Goal: Transaction & Acquisition: Obtain resource

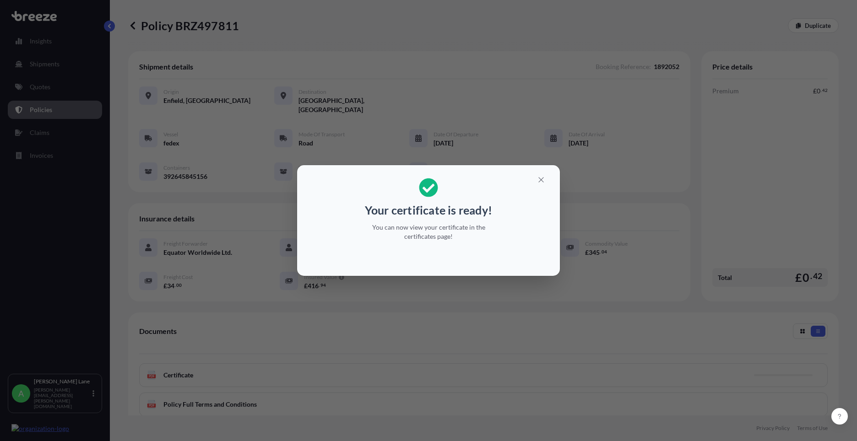
click at [541, 177] on icon "button" at bounding box center [541, 180] width 8 height 8
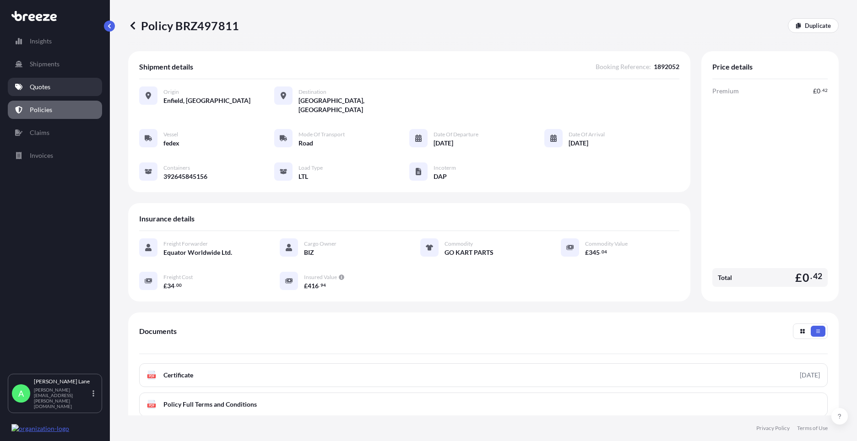
click at [43, 87] on p "Quotes" at bounding box center [40, 86] width 21 height 9
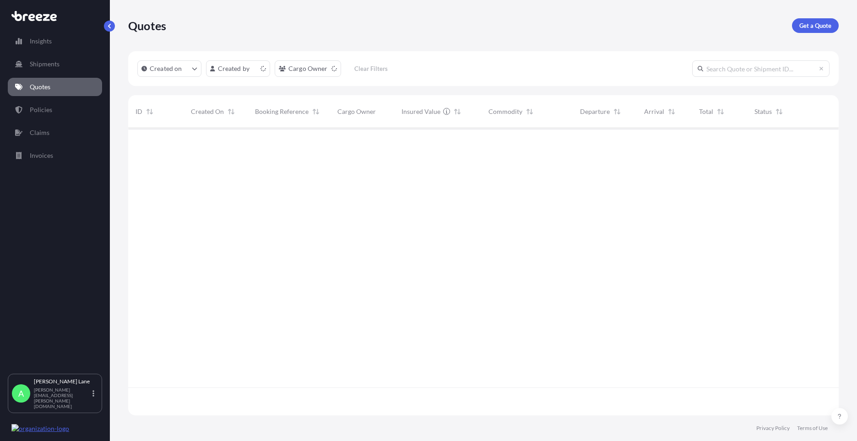
scroll to position [286, 704]
click at [802, 29] on p "Get a Quote" at bounding box center [816, 25] width 32 height 9
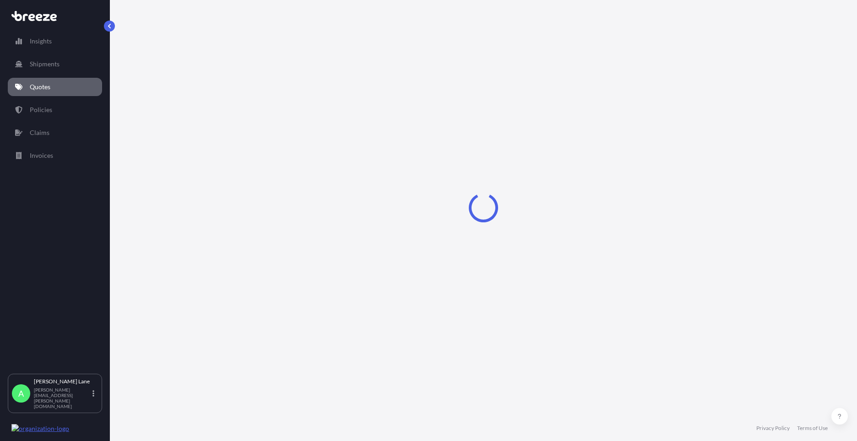
select select "Road"
select select "1"
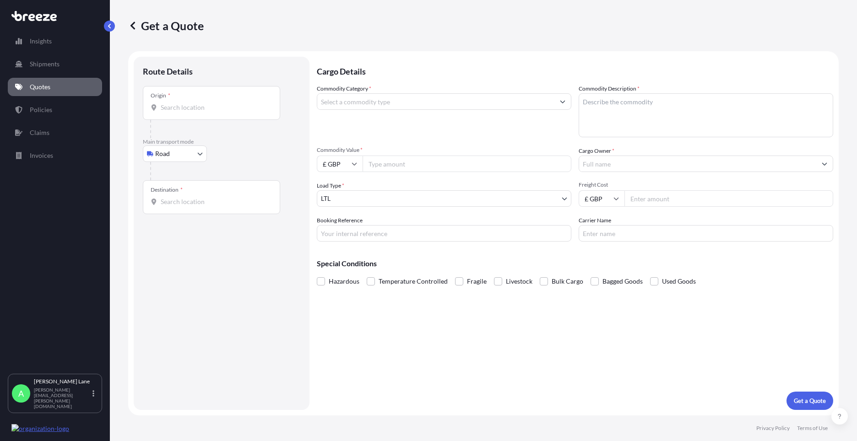
click at [241, 116] on div "Origin *" at bounding box center [211, 103] width 137 height 34
click at [241, 112] on input "Origin *" at bounding box center [215, 107] width 108 height 9
click at [224, 133] on div "Hoddesdon EN11 0JX , [GEOGRAPHIC_DATA]" at bounding box center [234, 138] width 174 height 22
type input "Hoddesdon EN11 0JX, [GEOGRAPHIC_DATA]"
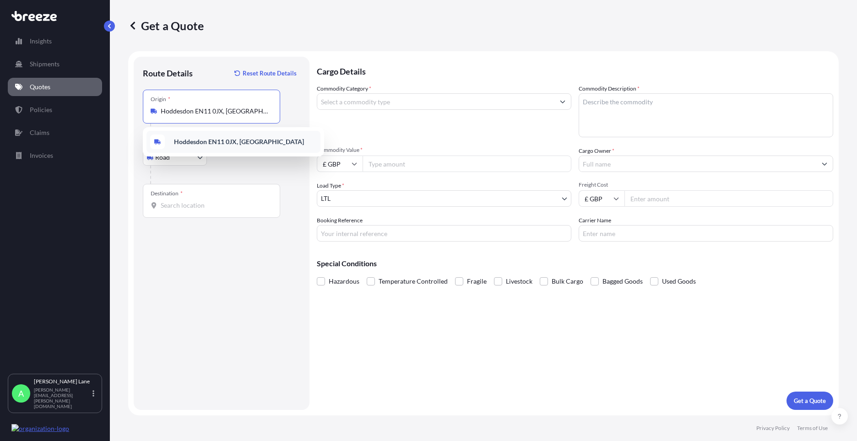
click at [216, 139] on b "Hoddesdon EN11 0JX, [GEOGRAPHIC_DATA]" at bounding box center [239, 142] width 130 height 8
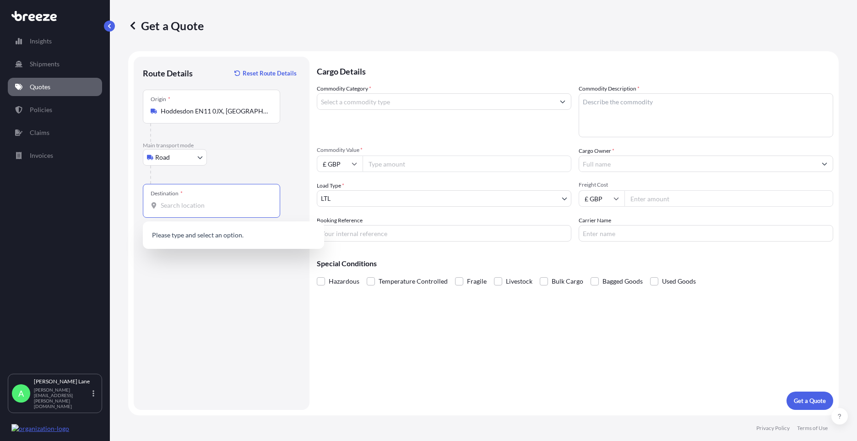
paste input "[PERSON_NAME]"
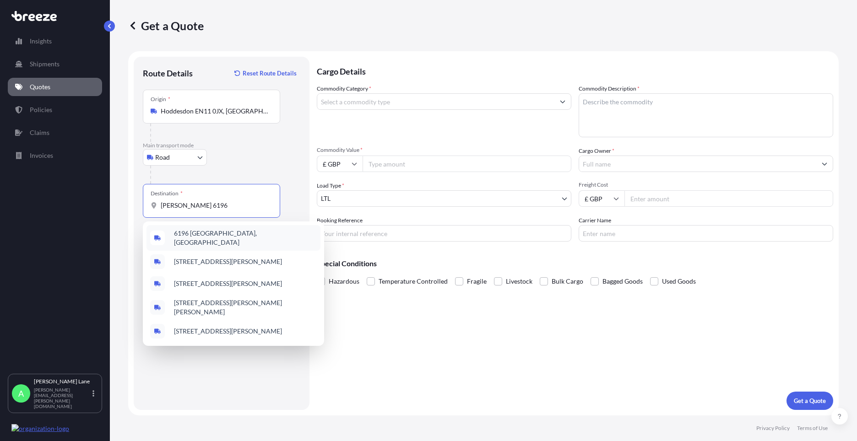
click at [223, 242] on div "6196 [GEOGRAPHIC_DATA], [GEOGRAPHIC_DATA]" at bounding box center [234, 238] width 174 height 26
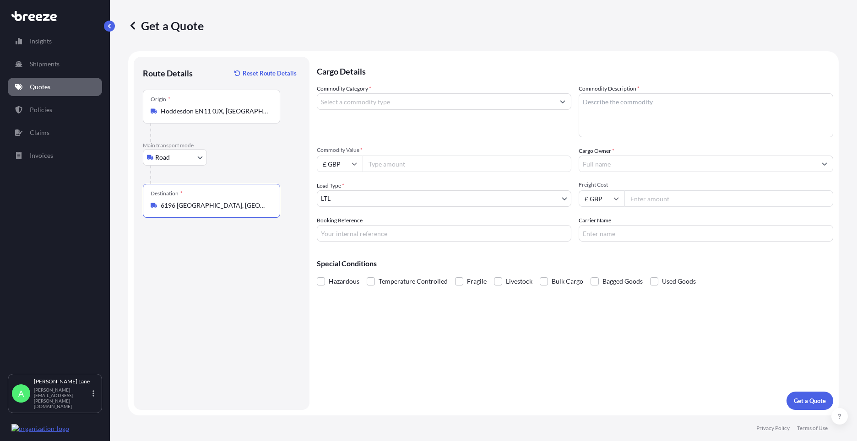
type input "6196 [GEOGRAPHIC_DATA], [GEOGRAPHIC_DATA]"
click at [395, 100] on input "Commodity Category *" at bounding box center [435, 101] width 237 height 16
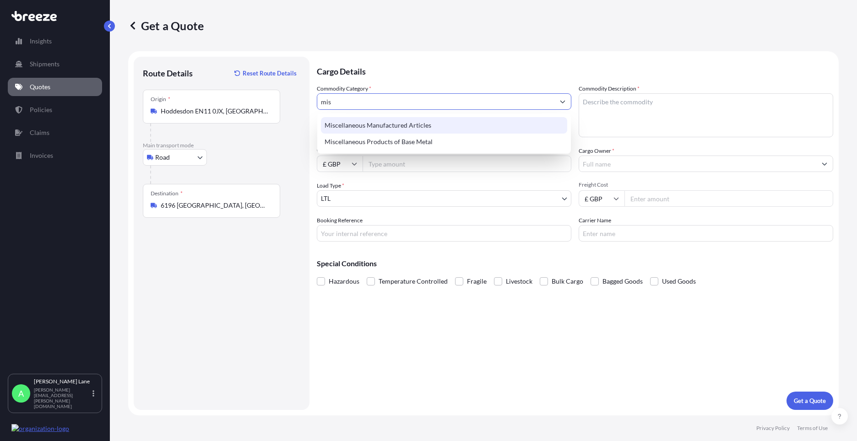
click at [390, 122] on div "Miscellaneous Manufactured Articles" at bounding box center [444, 125] width 246 height 16
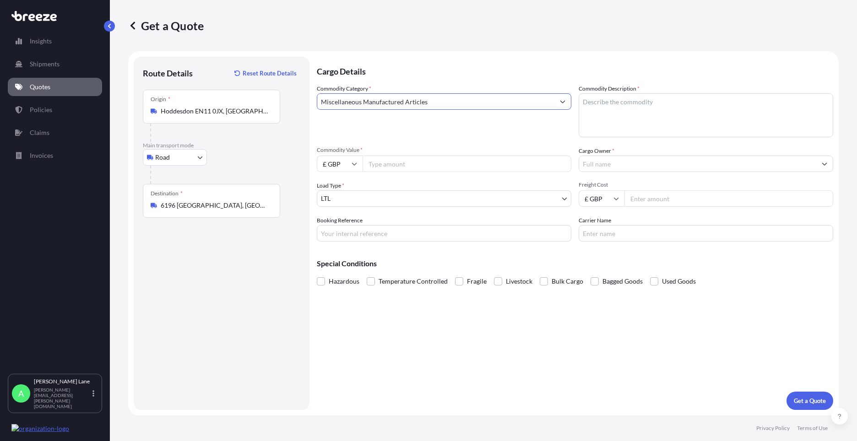
type input "Miscellaneous Manufactured Articles"
click at [392, 160] on input "Commodity Value *" at bounding box center [467, 164] width 209 height 16
type input "1149.13"
click at [384, 236] on input "Booking Reference" at bounding box center [444, 233] width 255 height 16
paste input "1892072"
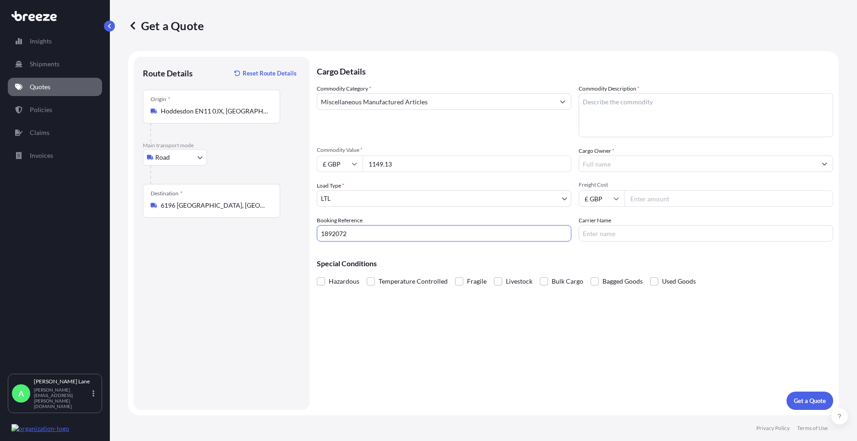
type input "1892072"
click at [617, 122] on textarea "Commodity Description *" at bounding box center [706, 115] width 255 height 44
paste textarea "DARTS AND ACCESSORIES"
type textarea "DARTS AND ACCESSORIES"
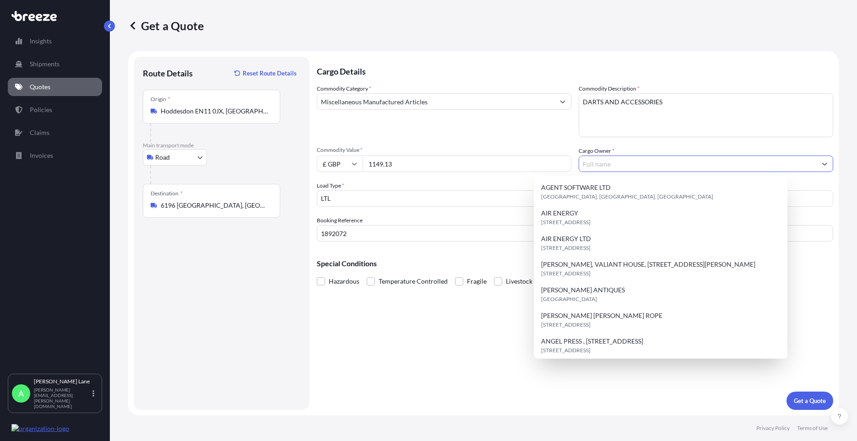
click at [642, 166] on input "Cargo Owner *" at bounding box center [697, 164] width 237 height 16
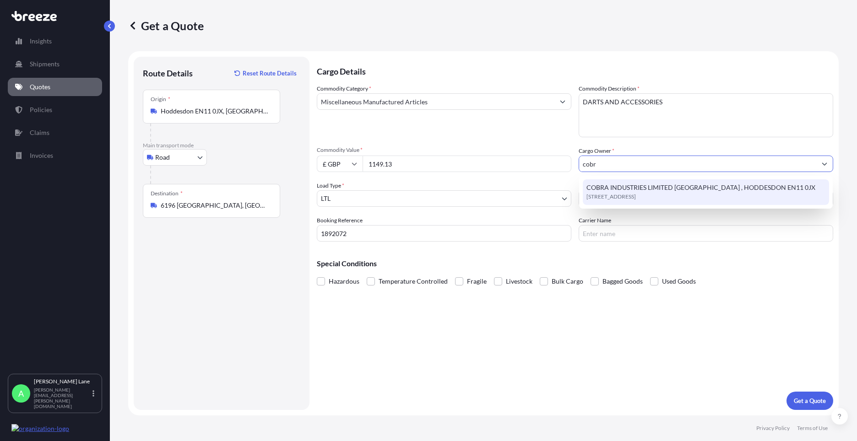
click at [621, 187] on span "COBRA INDUSTRIES LIMITED [GEOGRAPHIC_DATA] , HODDESDON EN11 0JX" at bounding box center [701, 187] width 229 height 9
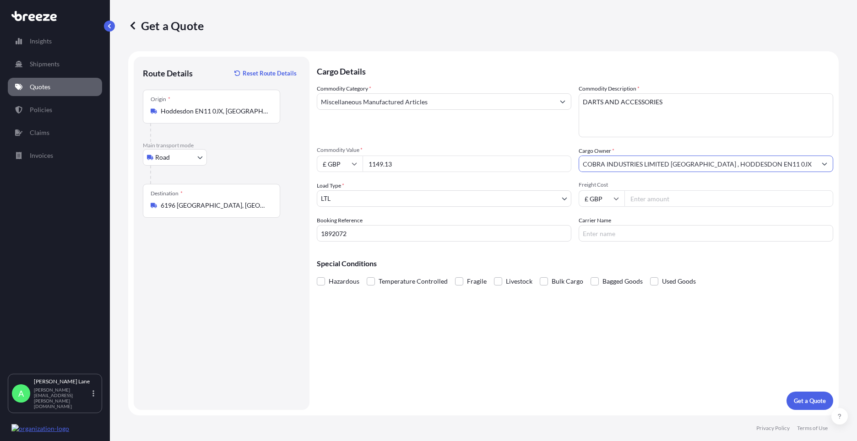
type input "COBRA INDUSTRIES LIMITED [GEOGRAPHIC_DATA] , HODDESDON EN11 0JX"
click at [660, 200] on input "Freight Cost" at bounding box center [729, 199] width 209 height 16
type input "39.58"
click at [599, 234] on input "Carrier Name" at bounding box center [706, 233] width 255 height 16
type input "fedex"
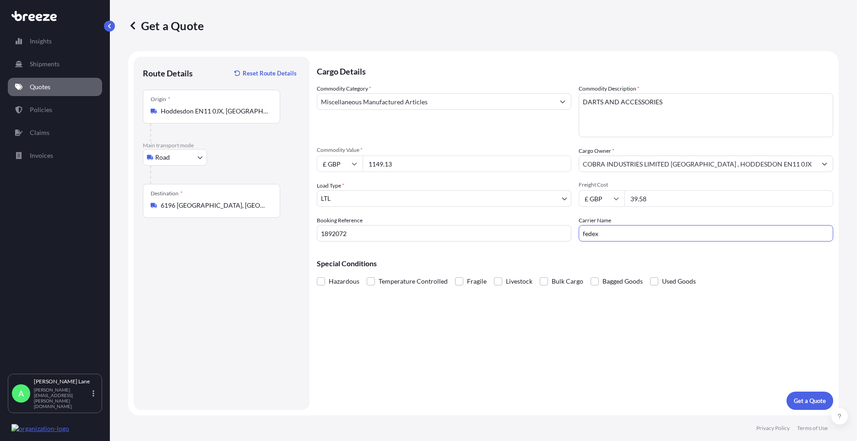
click at [537, 293] on div "Cargo Details Commodity Category * Miscellaneous Manufactured Articles Commodit…" at bounding box center [575, 234] width 517 height 354
click at [807, 406] on button "Get a Quote" at bounding box center [810, 401] width 47 height 18
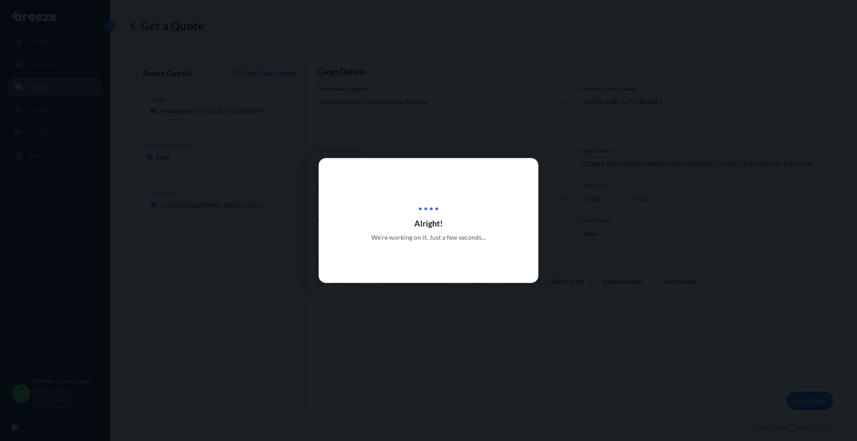
select select "Road"
select select "1"
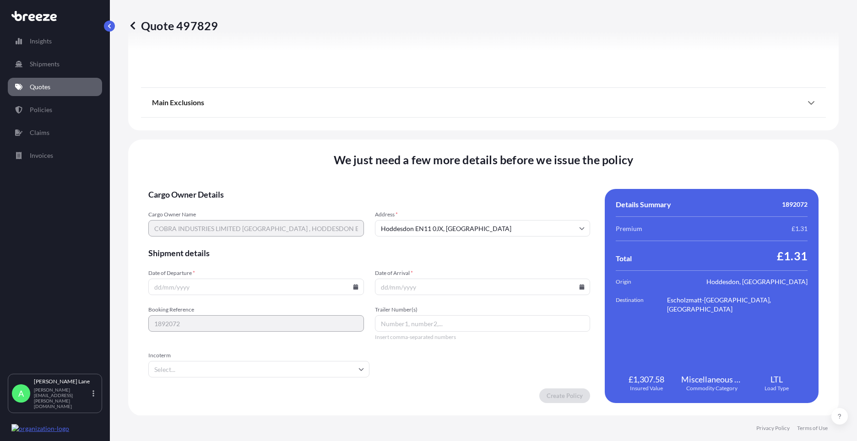
scroll to position [1012, 0]
click at [350, 286] on input "Date of Departure *" at bounding box center [256, 286] width 216 height 16
click at [354, 286] on icon at bounding box center [355, 286] width 5 height 5
click at [276, 237] on button "29" at bounding box center [276, 240] width 15 height 15
type input "[DATE]"
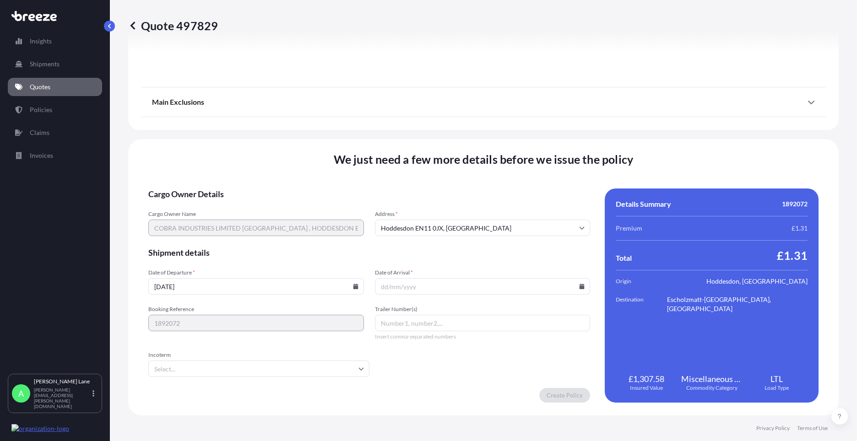
click at [200, 371] on input "Incoterm" at bounding box center [258, 369] width 221 height 16
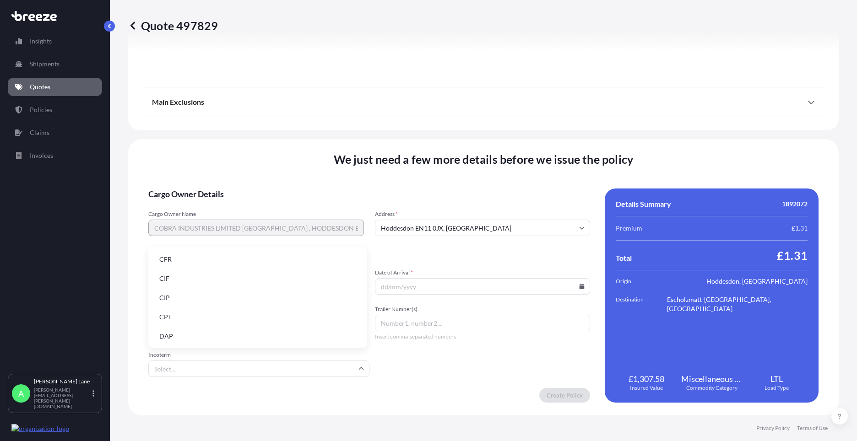
click at [189, 336] on li "DAP" at bounding box center [258, 336] width 212 height 17
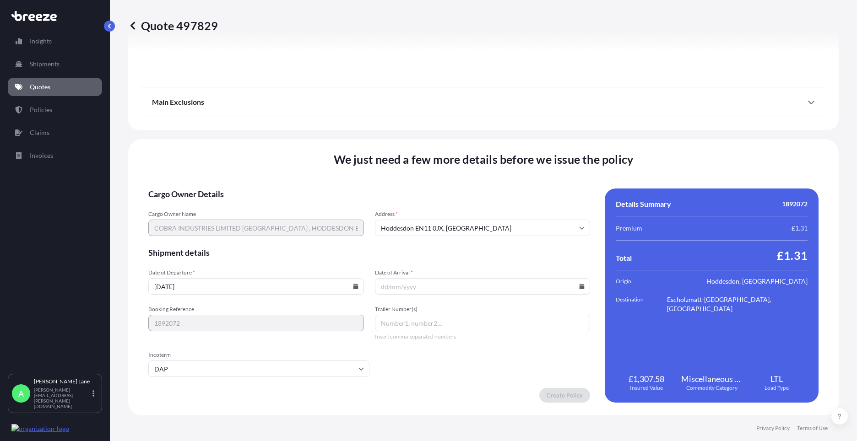
click at [580, 287] on icon at bounding box center [582, 286] width 5 height 5
click at [539, 137] on button at bounding box center [541, 132] width 15 height 15
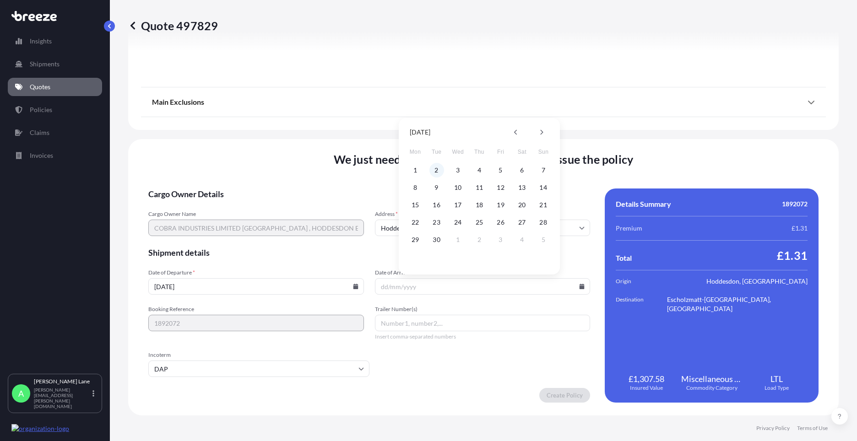
click at [439, 170] on button "2" at bounding box center [437, 170] width 15 height 15
type input "[DATE]"
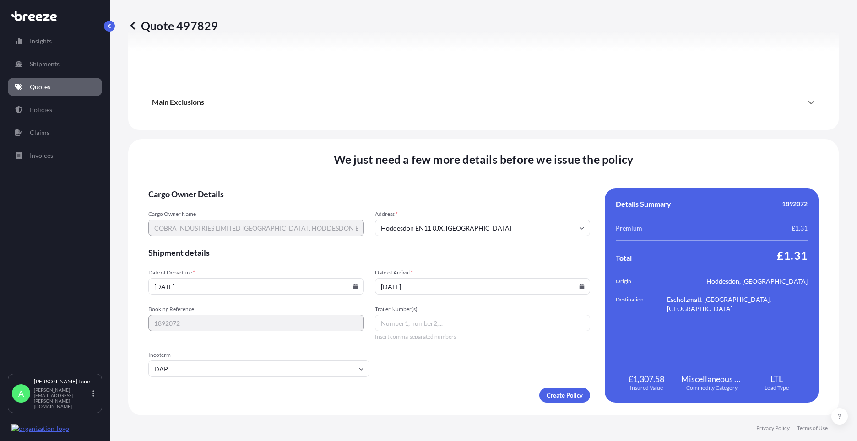
click at [408, 324] on input "Trailer Number(s)" at bounding box center [483, 323] width 216 height 16
paste input "392646969325"
type input "392646969325"
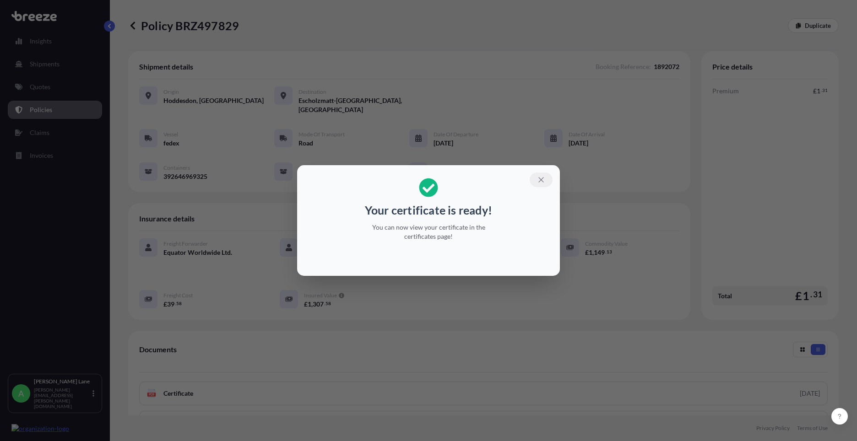
click at [545, 180] on icon "button" at bounding box center [541, 180] width 8 height 8
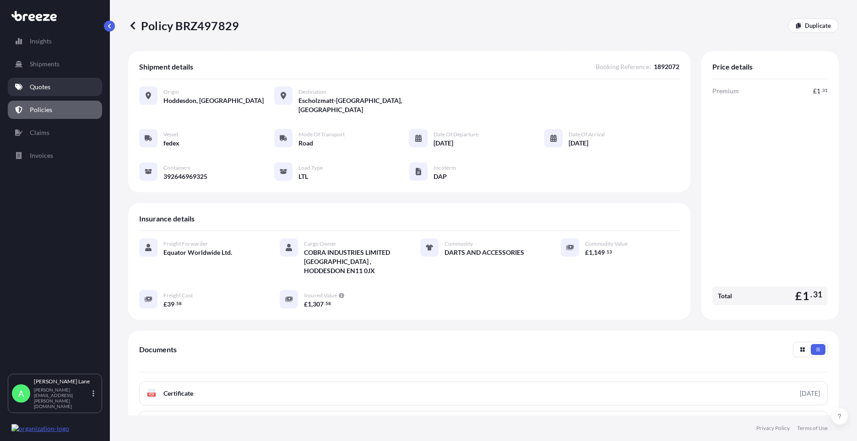
click at [54, 89] on link "Quotes" at bounding box center [55, 87] width 94 height 18
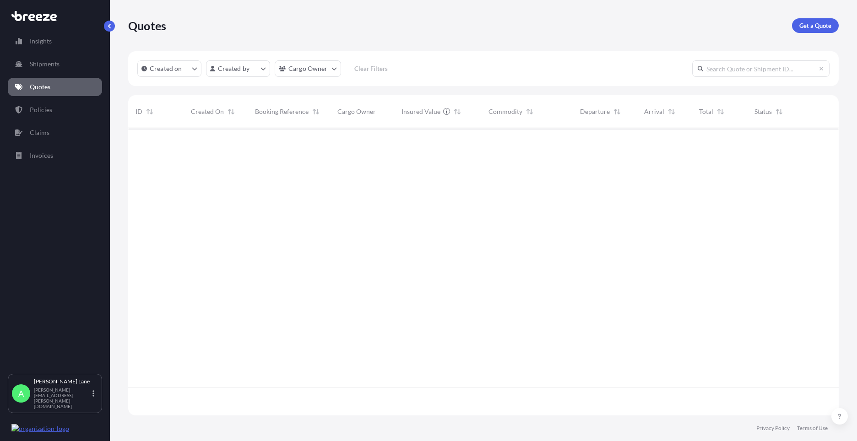
scroll to position [286, 704]
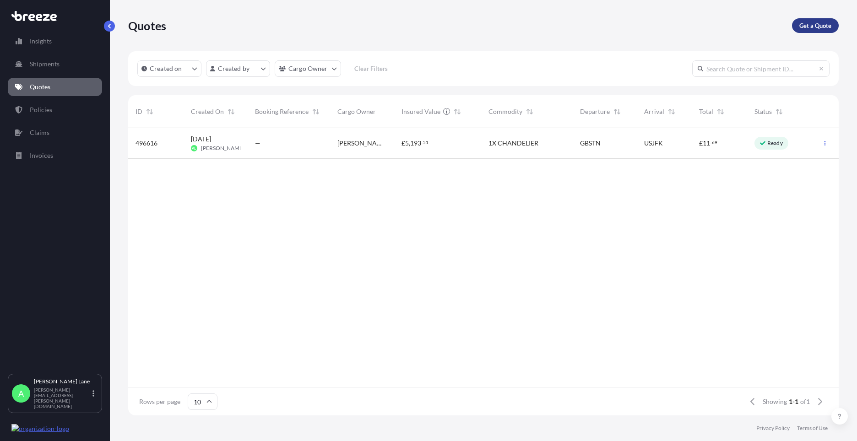
click at [811, 22] on p "Get a Quote" at bounding box center [816, 25] width 32 height 9
select select "Road"
select select "1"
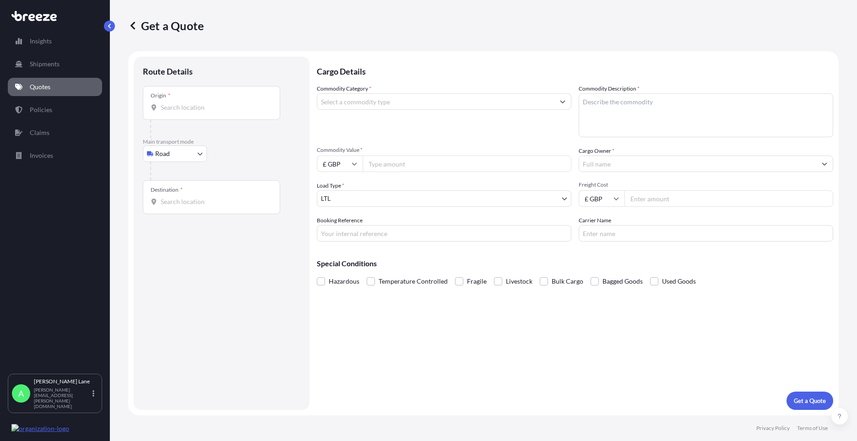
click at [174, 162] on div "Main transport mode Road Sea Air Road Rail" at bounding box center [222, 159] width 158 height 42
click at [168, 156] on body "Insights Shipments Quotes Policies Claims Invoices A [PERSON_NAME] [PERSON_NAME…" at bounding box center [428, 220] width 857 height 441
click at [174, 193] on div "Air" at bounding box center [175, 194] width 57 height 16
select select "Air"
click at [203, 106] on div "Place of loading" at bounding box center [211, 107] width 137 height 34
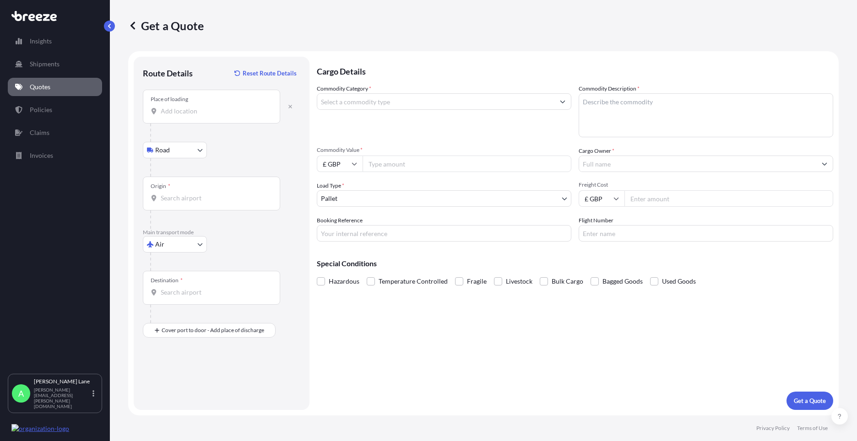
click at [203, 107] on input "Place of loading" at bounding box center [215, 111] width 108 height 9
paste input "SG13 7UB"
type input "[STREET_ADDRESS]"
click at [210, 183] on div "Origin *" at bounding box center [211, 194] width 137 height 34
click at [210, 194] on input "Origin *" at bounding box center [215, 198] width 108 height 9
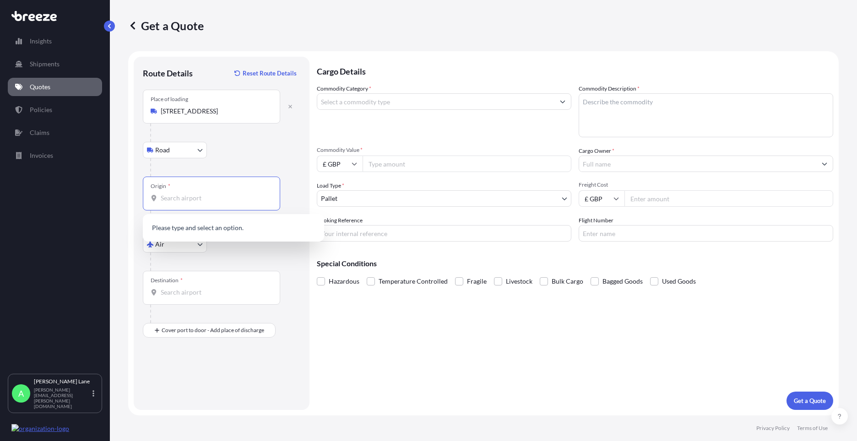
click at [210, 185] on div "Origin *" at bounding box center [211, 194] width 137 height 34
click at [210, 194] on input "Origin *" at bounding box center [215, 198] width 108 height 9
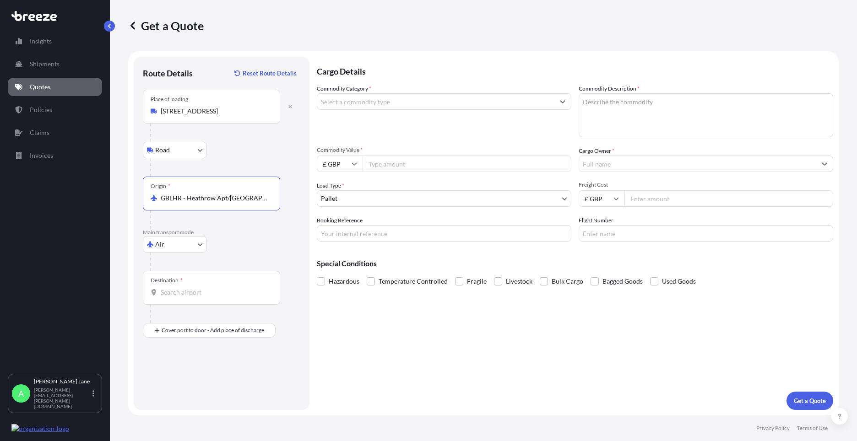
type input "GBLHR - Heathrow Apt/[GEOGRAPHIC_DATA], [GEOGRAPHIC_DATA]"
click at [205, 291] on input "Destination *" at bounding box center [215, 292] width 108 height 9
paste input "[GEOGRAPHIC_DATA]"
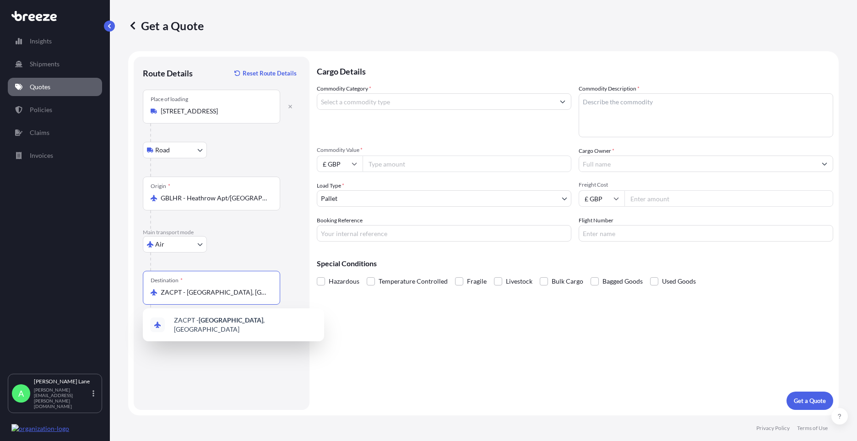
type input "ZACPT - [GEOGRAPHIC_DATA], [GEOGRAPHIC_DATA]"
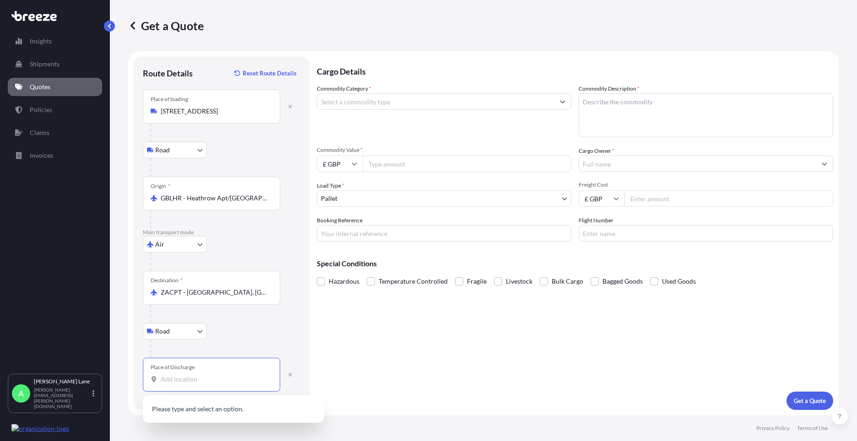
paste input "7405"
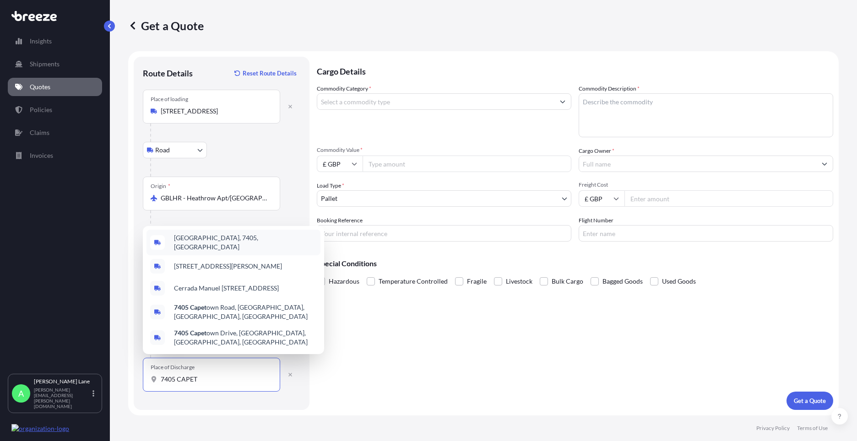
click at [243, 254] on div "[GEOGRAPHIC_DATA], 7405, [GEOGRAPHIC_DATA]" at bounding box center [234, 243] width 174 height 26
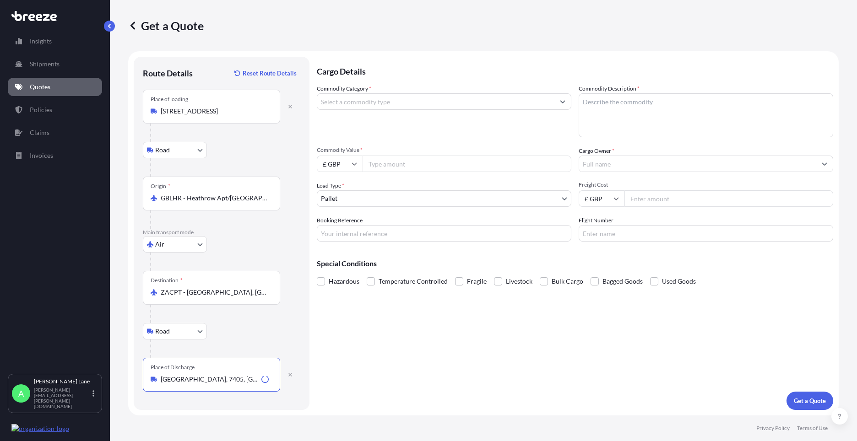
type input "[GEOGRAPHIC_DATA], 7405, [GEOGRAPHIC_DATA]"
click at [422, 109] on div at bounding box center [444, 101] width 255 height 16
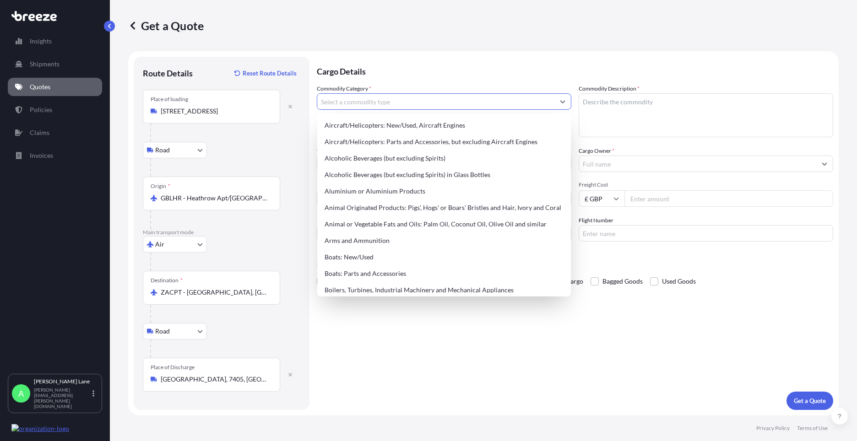
click at [448, 94] on input "Commodity Category *" at bounding box center [435, 101] width 237 height 16
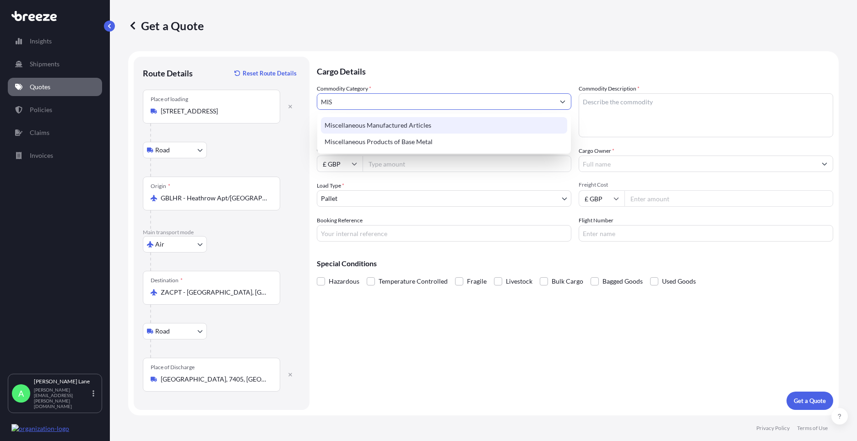
click at [434, 131] on div "Miscellaneous Manufactured Articles" at bounding box center [444, 125] width 246 height 16
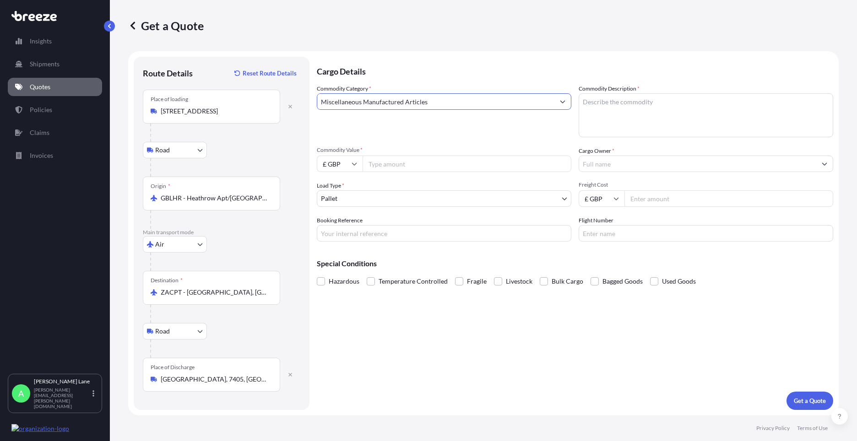
type input "Miscellaneous Manufactured Articles"
click at [419, 163] on input "Commodity Value *" at bounding box center [467, 164] width 209 height 16
type input "440.40"
click at [352, 198] on body "75 options available. 23 options available. 2 options available. Insights Shipm…" at bounding box center [428, 220] width 857 height 441
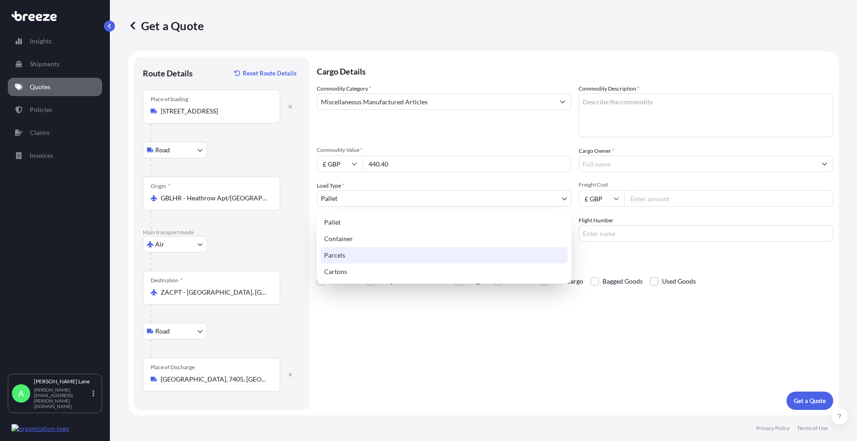
click at [349, 260] on div "Parcels" at bounding box center [444, 255] width 247 height 16
select select "3"
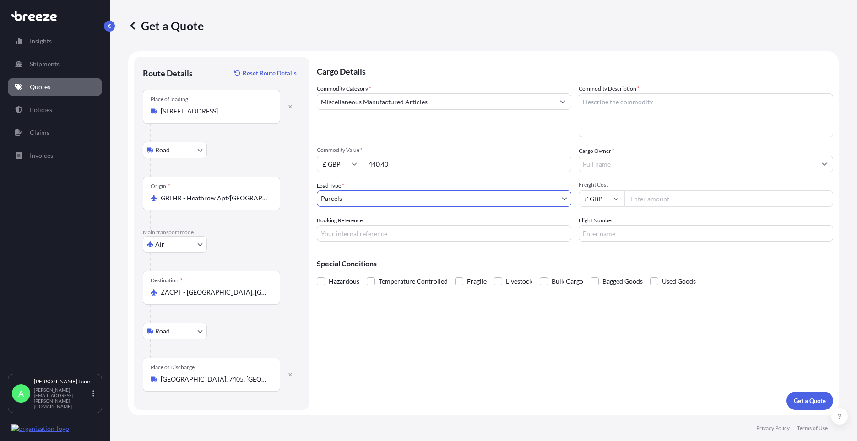
click at [365, 236] on input "Booking Reference" at bounding box center [444, 233] width 255 height 16
paste input "1892076"
type input "1892076"
click at [595, 127] on textarea "Commodity Description *" at bounding box center [706, 115] width 255 height 44
paste textarea "E1140X1 FILTER ELEMENT"
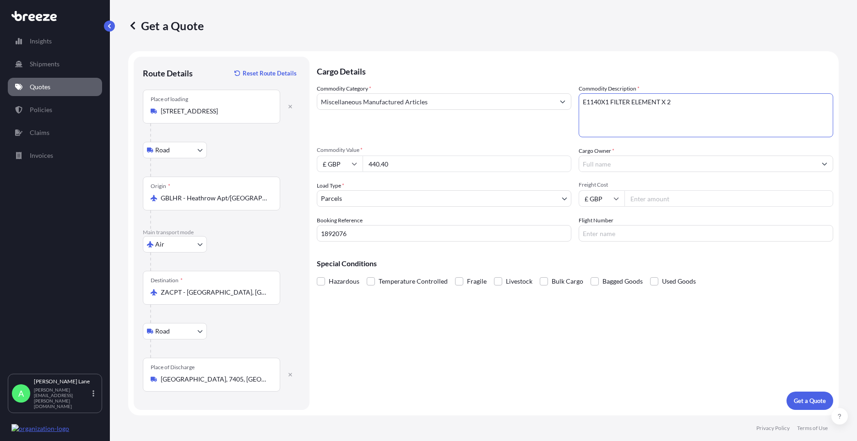
type textarea "E1140X1 FILTER ELEMENT X 2"
click at [684, 161] on input "Cargo Owner *" at bounding box center [697, 164] width 237 height 16
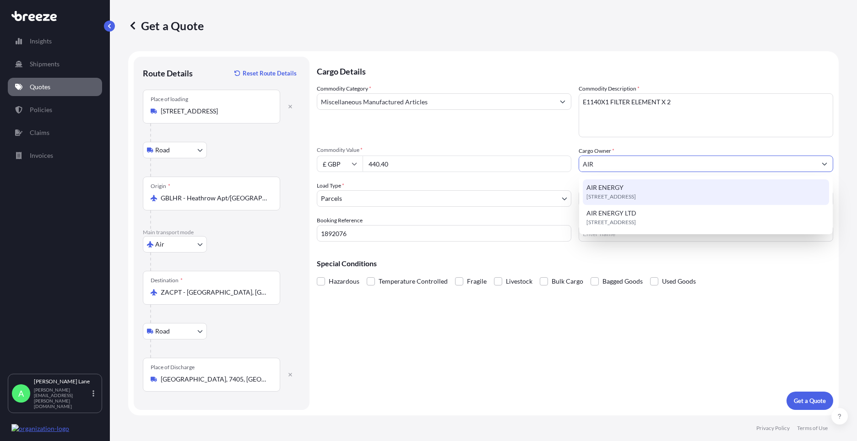
click at [636, 192] on span "[STREET_ADDRESS]" at bounding box center [611, 196] width 49 height 9
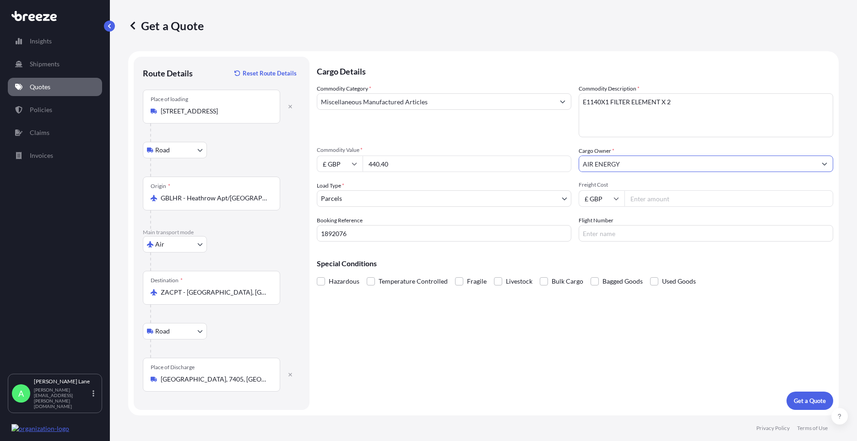
type input "AIR ENERGY"
click at [670, 193] on input "Freight Cost" at bounding box center [729, 199] width 209 height 16
type input "89.35"
click at [626, 234] on input "Flight Number" at bounding box center [706, 233] width 255 height 16
type input "UPS"
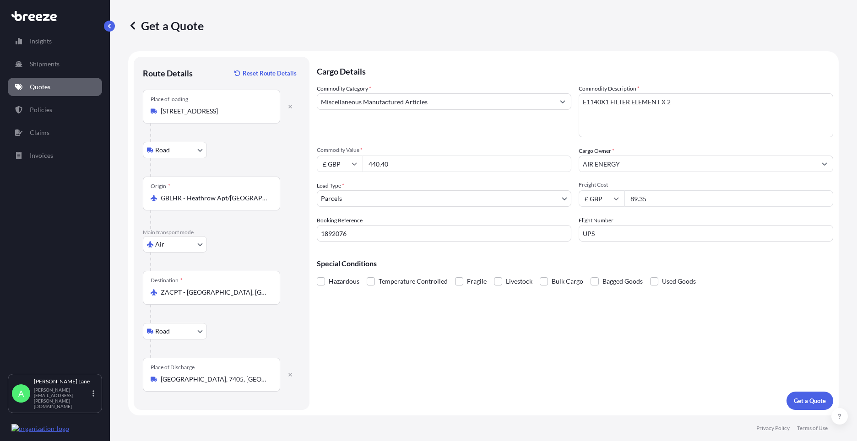
drag, startPoint x: 494, startPoint y: 377, endPoint x: 588, endPoint y: 375, distance: 94.4
click at [493, 377] on div "Cargo Details Commodity Category * Miscellaneous Manufactured Articles Commodit…" at bounding box center [575, 234] width 517 height 354
click at [828, 395] on button "Get a Quote" at bounding box center [810, 401] width 47 height 18
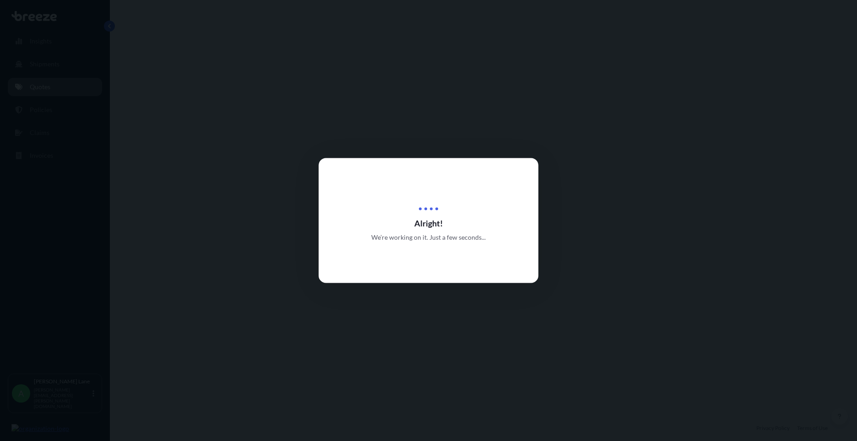
select select "Road"
select select "Air"
select select "Road"
select select "3"
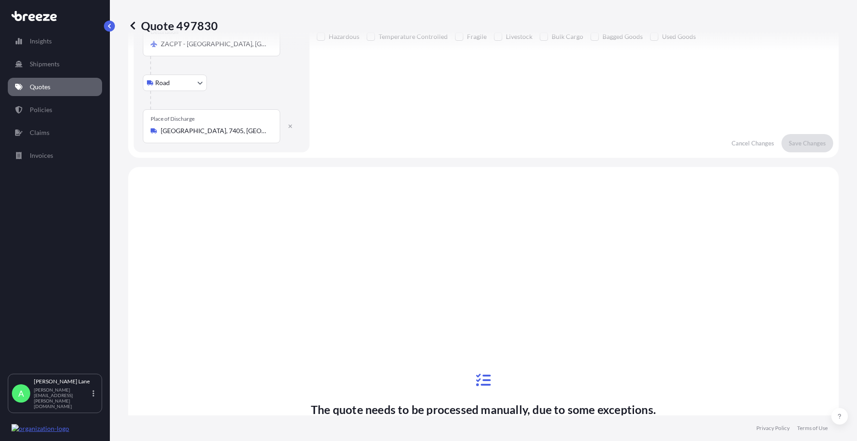
scroll to position [366, 0]
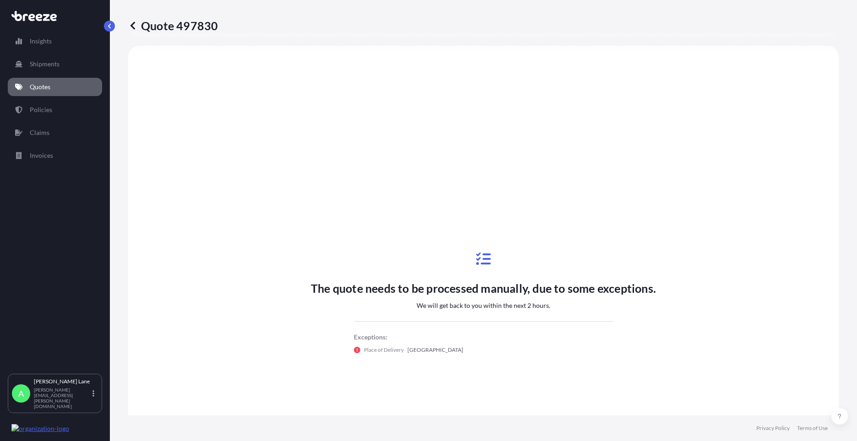
click at [51, 91] on link "Quotes" at bounding box center [55, 87] width 94 height 18
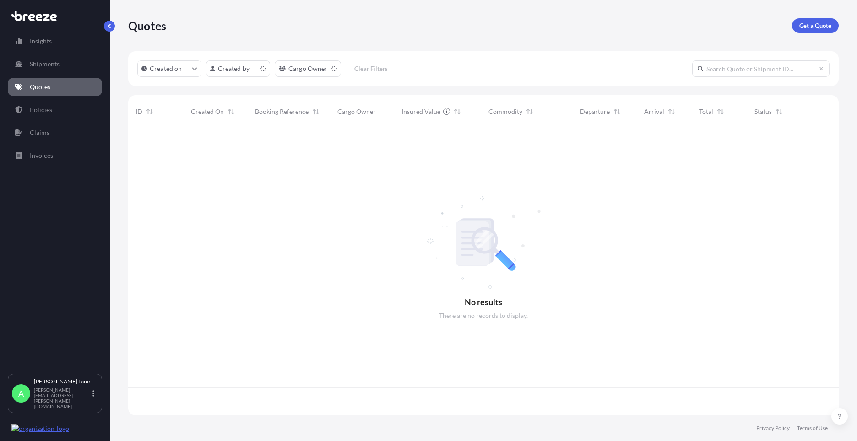
scroll to position [286, 704]
click at [803, 26] on p "Get a Quote" at bounding box center [816, 25] width 32 height 9
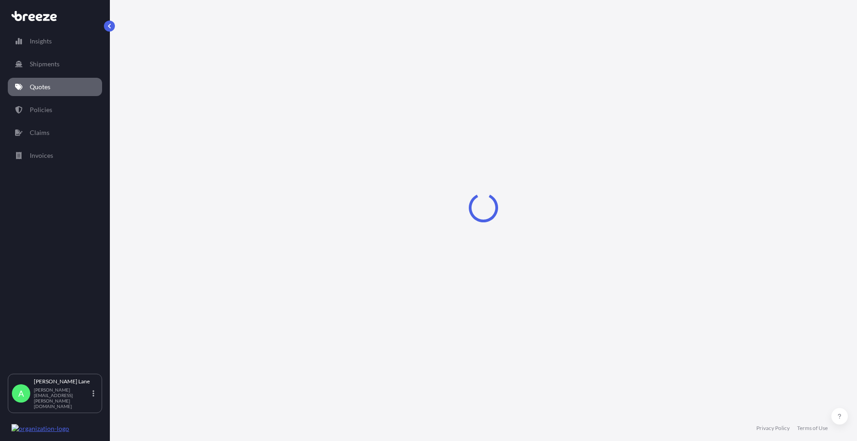
select select "Road"
select select "1"
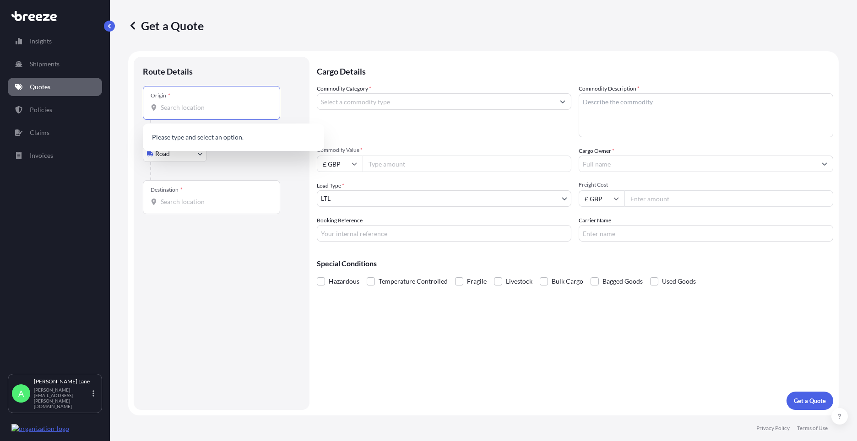
paste input "CM6 2BW"
click at [202, 142] on span "Broxted, Dunmow CM6 2BW , [GEOGRAPHIC_DATA]" at bounding box center [245, 140] width 143 height 18
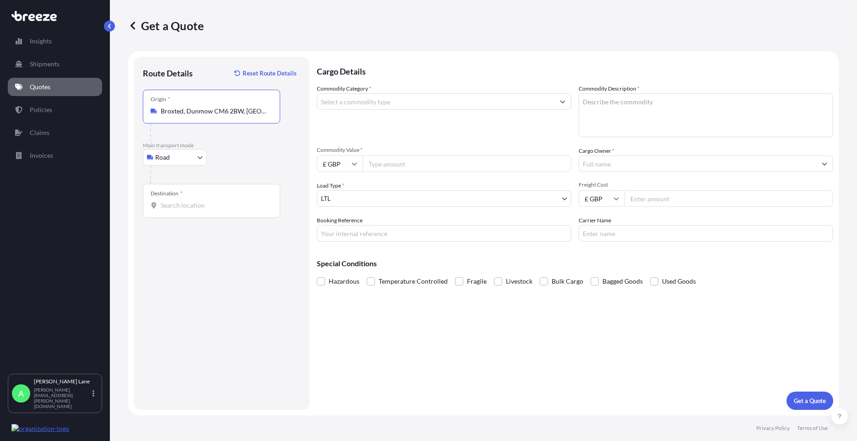
type input "Broxted, Dunmow CM6 2BW, [GEOGRAPHIC_DATA]"
click at [204, 200] on div "Destination *" at bounding box center [211, 201] width 137 height 34
click at [204, 201] on input "Destination *" at bounding box center [215, 205] width 108 height 9
paste input "OL9 6LD"
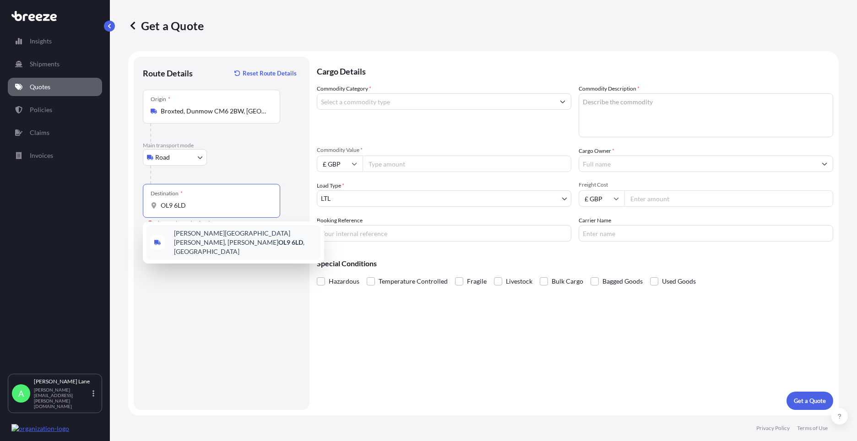
click at [223, 239] on span "[PERSON_NAME][STREET_ADDRESS][PERSON_NAME][PERSON_NAME]" at bounding box center [245, 242] width 143 height 27
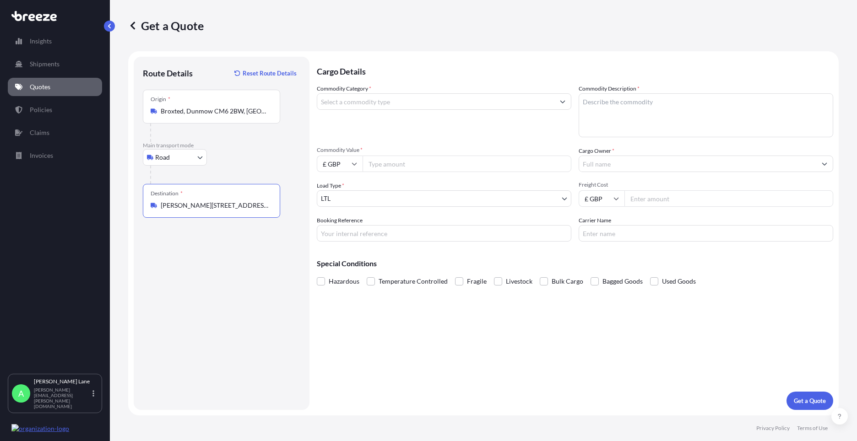
type input "[PERSON_NAME][STREET_ADDRESS][PERSON_NAME][PERSON_NAME]"
click at [398, 101] on input "Commodity Category *" at bounding box center [435, 101] width 237 height 16
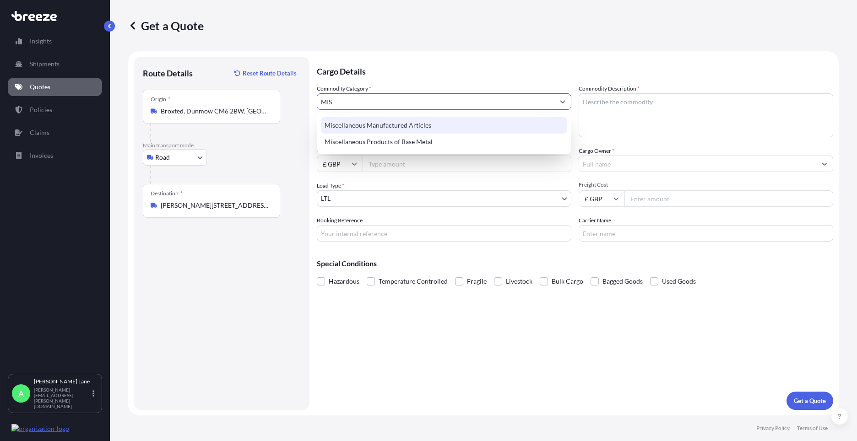
click at [388, 120] on div "Miscellaneous Manufactured Articles" at bounding box center [444, 125] width 246 height 16
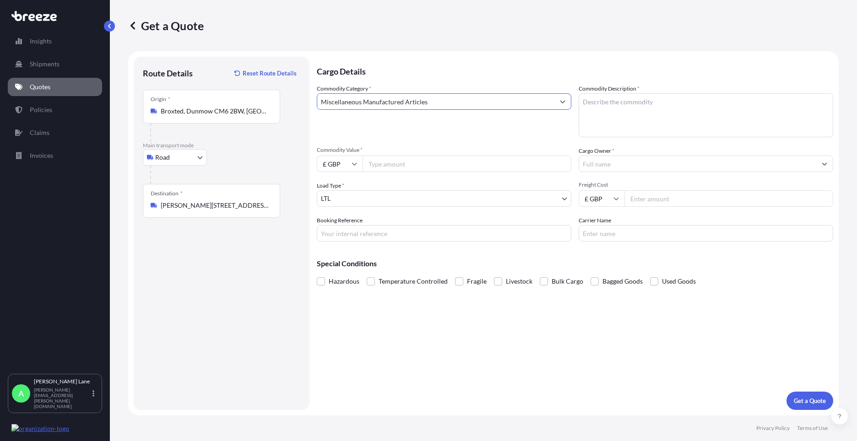
type input "Miscellaneous Manufactured Articles"
click at [388, 163] on input "Commodity Value *" at bounding box center [467, 164] width 209 height 16
type input "1000"
click at [367, 240] on div "Cargo Details Commodity Category * Miscellaneous Manufactured Articles Commodit…" at bounding box center [575, 234] width 517 height 354
paste input "1892075"
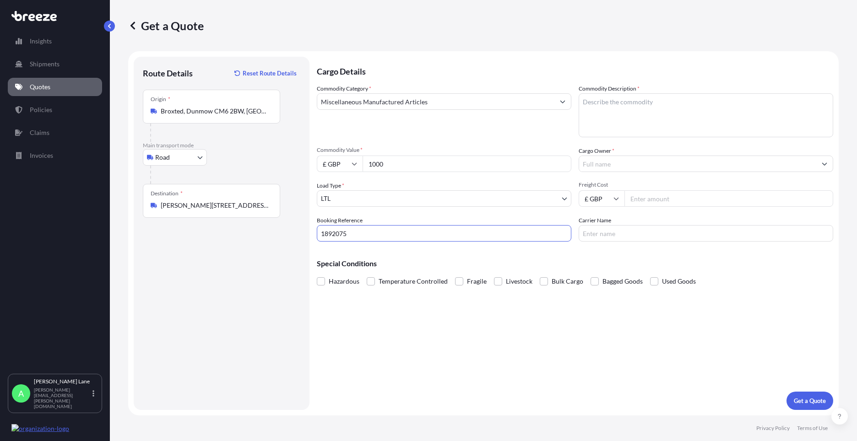
type input "1892075"
click at [628, 116] on textarea "Commodity Description *" at bounding box center [706, 115] width 255 height 44
paste textarea "small hand swaging machine"
type textarea "small hand swaging machine"
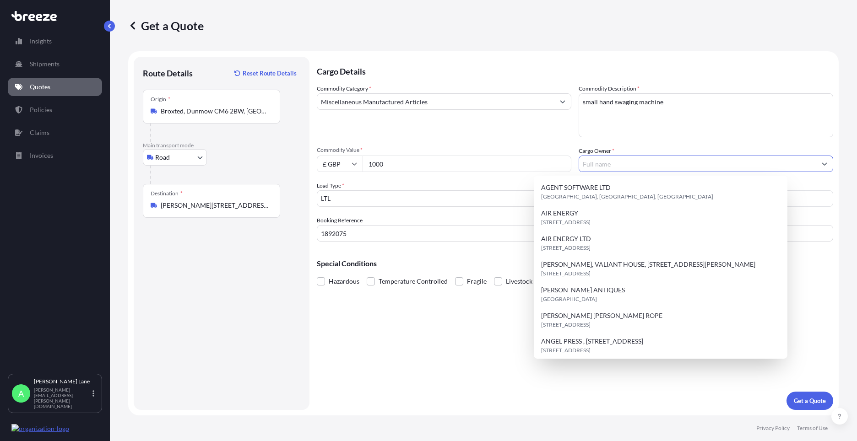
click at [618, 163] on input "Cargo Owner *" at bounding box center [697, 164] width 237 height 16
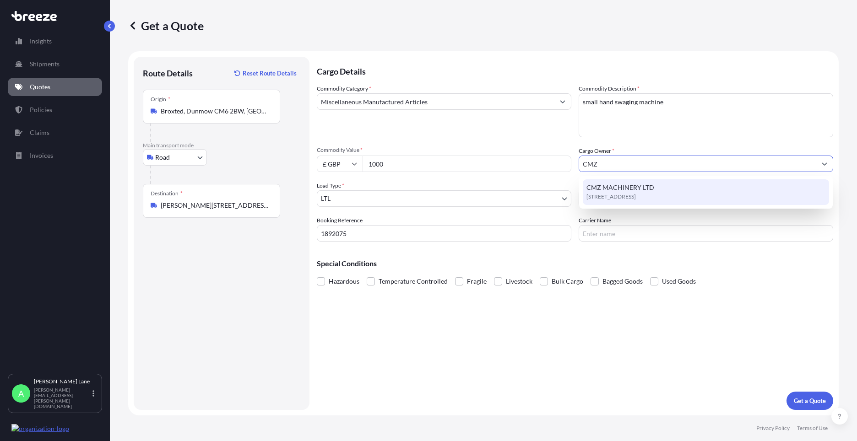
click at [621, 191] on span "CMZ MACHINERY LTD" at bounding box center [621, 187] width 68 height 9
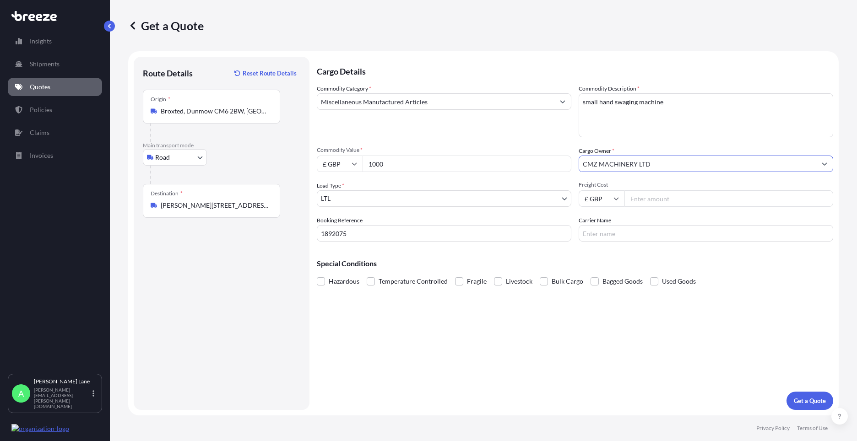
type input "CMZ MACHINERY LTD"
click at [648, 197] on input "Freight Cost" at bounding box center [729, 199] width 209 height 16
type input "32.89"
click at [594, 236] on input "Carrier Name" at bounding box center [706, 233] width 255 height 16
type input "FEDEX"
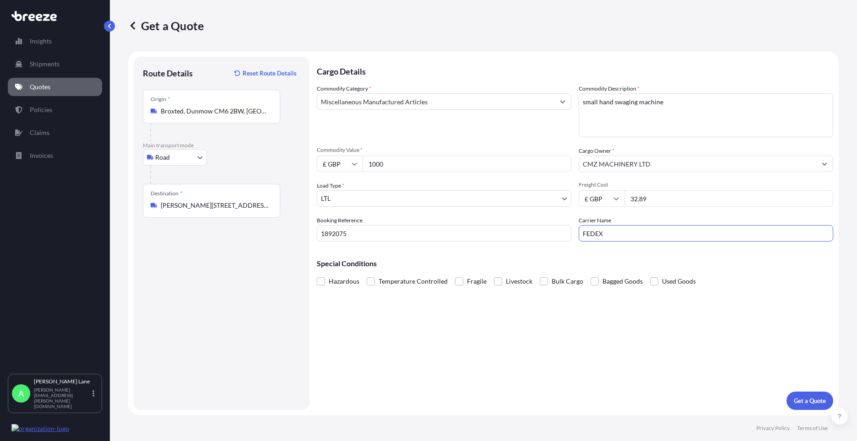
click at [524, 301] on div "Cargo Details Commodity Category * Miscellaneous Manufactured Articles Commodit…" at bounding box center [575, 234] width 517 height 354
click at [809, 402] on p "Get a Quote" at bounding box center [810, 401] width 32 height 9
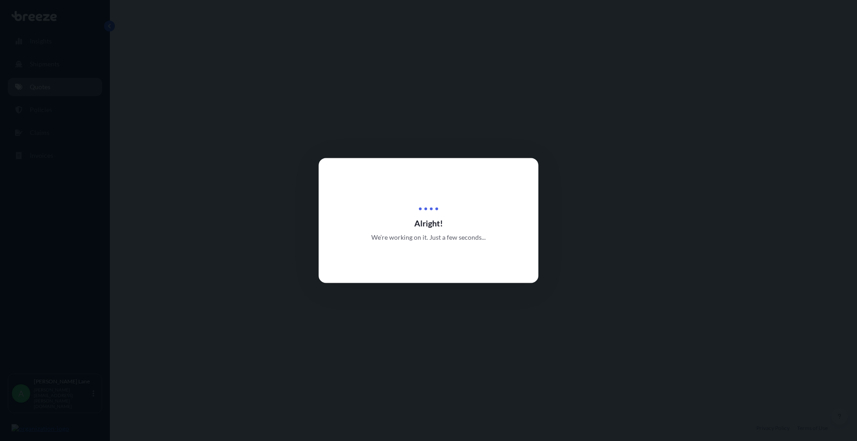
select select "Road"
select select "1"
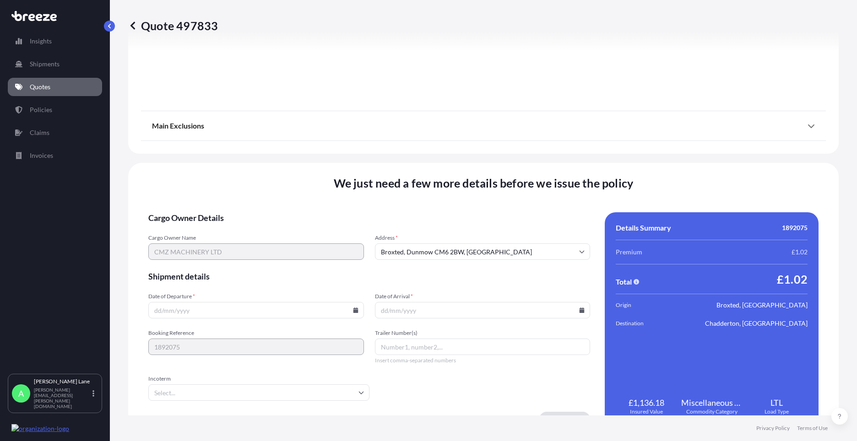
scroll to position [1012, 0]
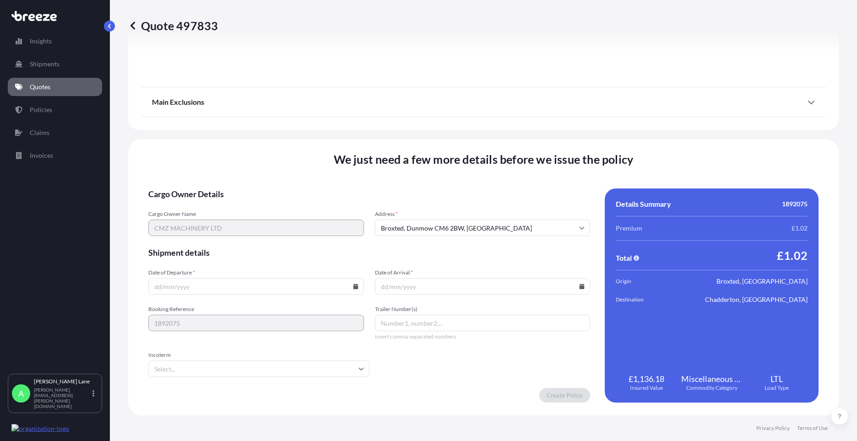
click at [354, 289] on icon at bounding box center [355, 286] width 5 height 5
click at [317, 130] on icon at bounding box center [318, 132] width 4 height 5
click at [185, 172] on button "1" at bounding box center [191, 170] width 15 height 15
type input "[DATE]"
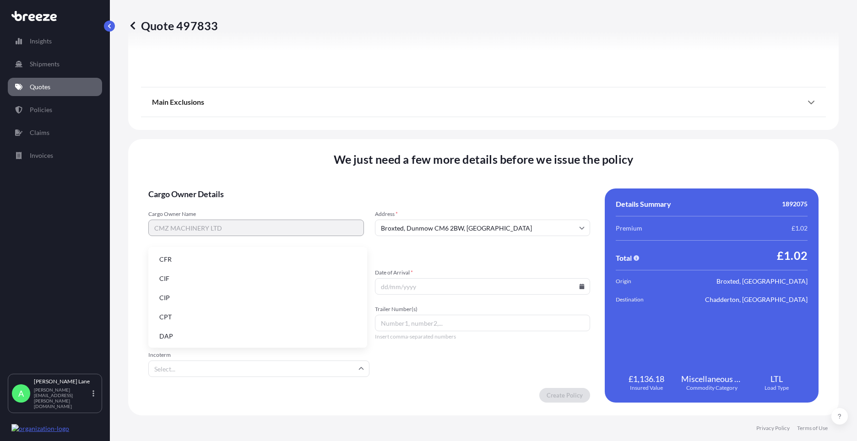
click at [185, 372] on input "Incoterm" at bounding box center [258, 369] width 221 height 16
drag, startPoint x: 179, startPoint y: 338, endPoint x: 410, endPoint y: 332, distance: 231.4
click at [181, 337] on li "DAP" at bounding box center [258, 336] width 212 height 17
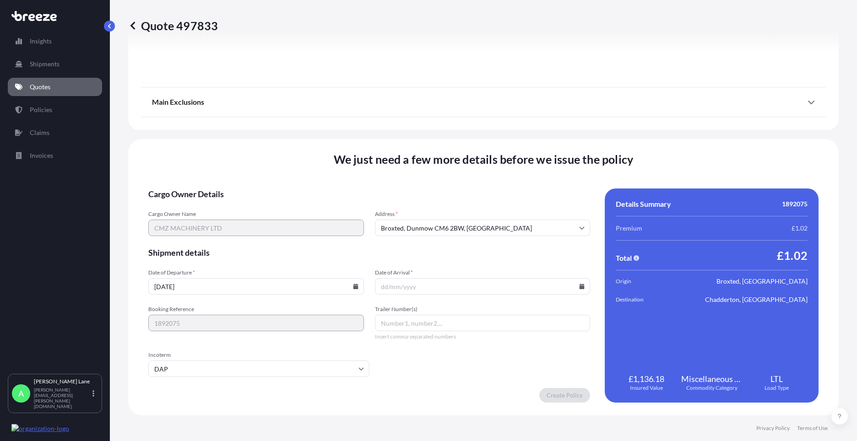
paste input "392647182680"
type input "392647182680"
click at [580, 289] on icon at bounding box center [582, 286] width 5 height 5
click at [543, 132] on icon at bounding box center [542, 132] width 3 height 5
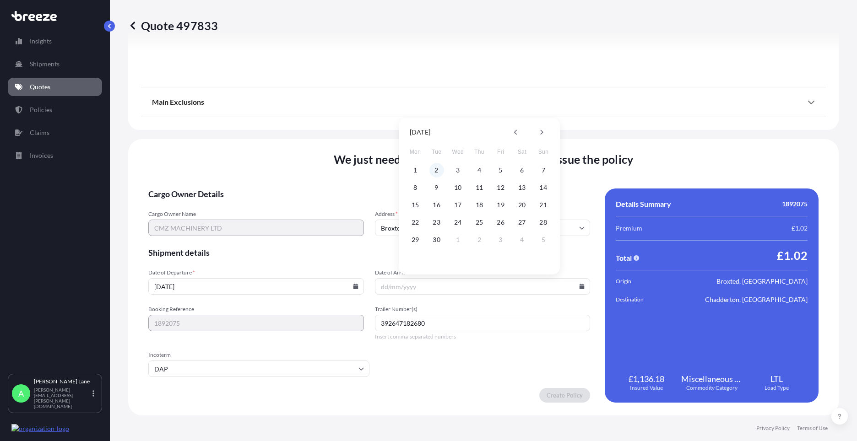
click at [438, 168] on button "2" at bounding box center [437, 170] width 15 height 15
type input "[DATE]"
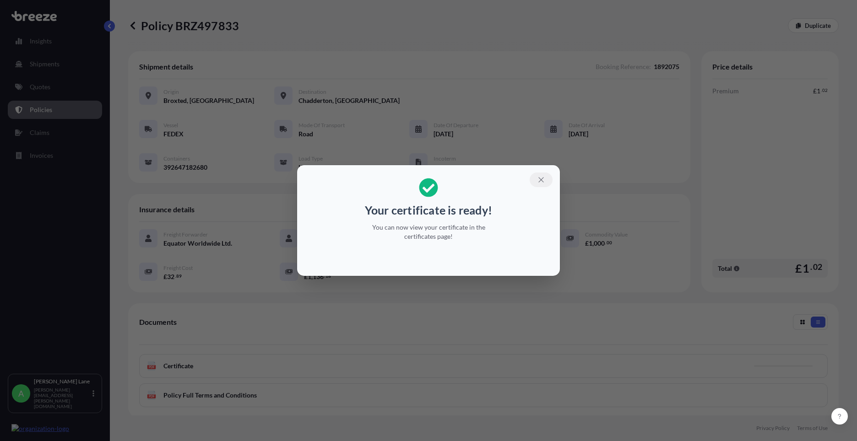
click at [540, 178] on icon "button" at bounding box center [541, 180] width 8 height 8
